Goal: Task Accomplishment & Management: Manage account settings

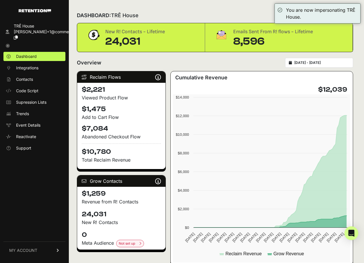
click at [39, 249] on link "MY ACCOUNT" at bounding box center [34, 251] width 62 height 18
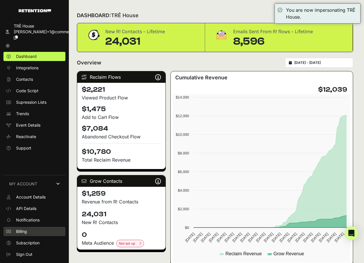
click at [24, 232] on span "Billing" at bounding box center [21, 232] width 11 height 6
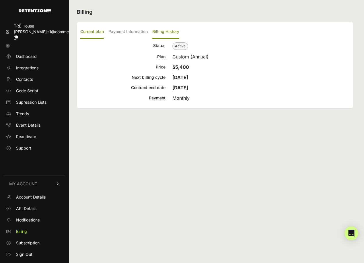
click at [168, 33] on label "Billing History" at bounding box center [165, 31] width 27 height 13
click at [0, 0] on input "Billing History" at bounding box center [0, 0] width 0 height 0
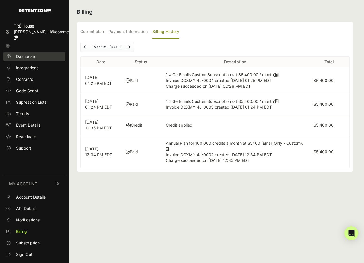
click at [38, 52] on link "Dashboard" at bounding box center [34, 56] width 62 height 9
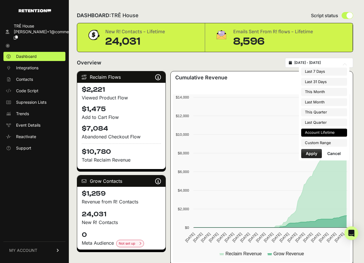
click at [331, 65] on input "[DATE] - [DATE]" at bounding box center [321, 63] width 55 height 5
click at [320, 94] on li "This Month" at bounding box center [324, 92] width 46 height 8
type input "2025-09-01 - 2025-09-30"
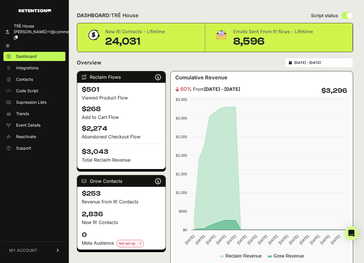
click at [308, 58] on div "2025-09-01 - 2025-09-30" at bounding box center [319, 63] width 68 height 10
click at [308, 67] on div "2025-09-01 - 2025-09-30" at bounding box center [319, 63] width 68 height 10
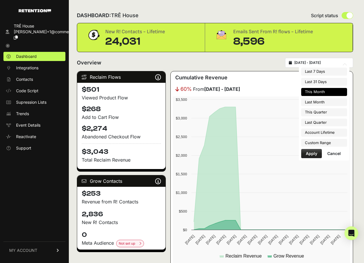
click at [318, 64] on input "2025-09-01 - 2025-09-30" at bounding box center [321, 63] width 55 height 5
click at [318, 143] on li "Custom Range" at bounding box center [324, 143] width 46 height 8
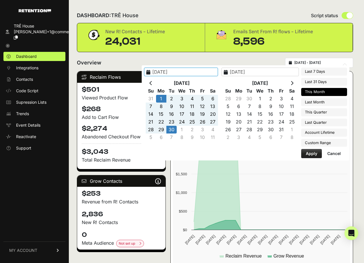
click at [167, 79] on table "Sep 2025 Su Mo Tu We Th Fr Sa 31 1 2 3 4 5 6 7 8 9 10 11 12 13 14 15 16 17 18 1…" at bounding box center [182, 110] width 73 height 62
click at [152, 84] on icon at bounding box center [151, 83] width 3 height 5
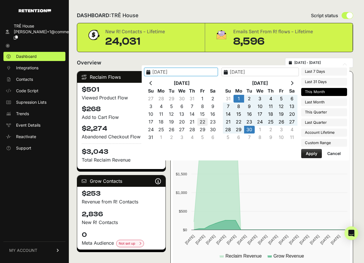
type input "[DATE]"
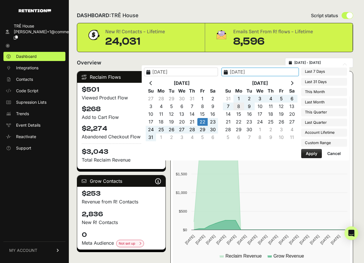
type input "[DATE]"
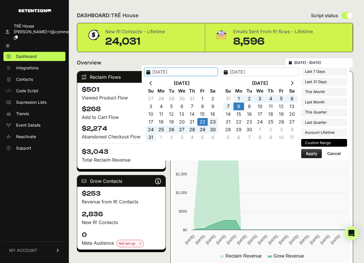
type input "[DATE]"
click at [307, 152] on button "Apply" at bounding box center [311, 153] width 21 height 9
type input "[DATE] - [DATE]"
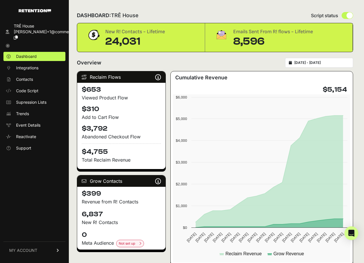
type input "[DATE]"
click at [329, 63] on input "[DATE] - [DATE]" at bounding box center [321, 63] width 55 height 5
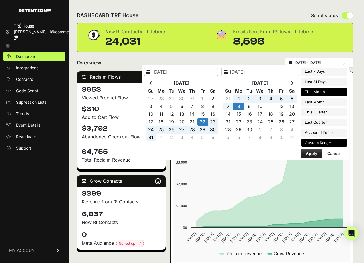
type input "[DATE]"
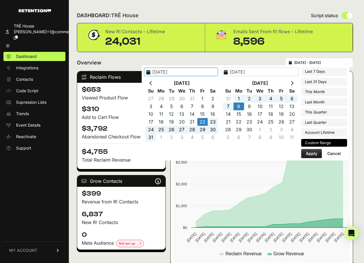
type input "[DATE]"
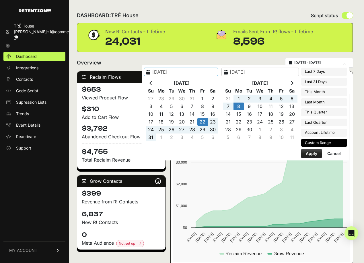
type input "[DATE]"
click at [325, 82] on li "Last 31 Days" at bounding box center [324, 82] width 46 height 8
type input "[DATE] - [DATE]"
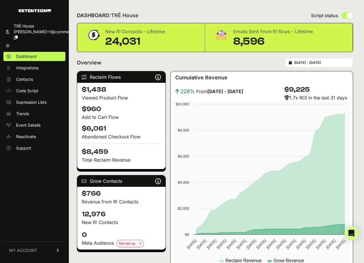
click at [8, 44] on icon at bounding box center [8, 46] width 4 height 4
